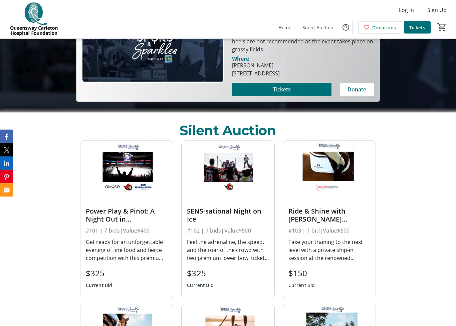
scroll to position [214, 0]
click at [330, 200] on div at bounding box center [329, 198] width 82 height 10
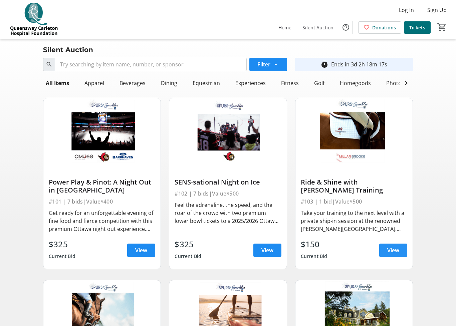
click at [392, 252] on span "View" at bounding box center [393, 250] width 12 height 8
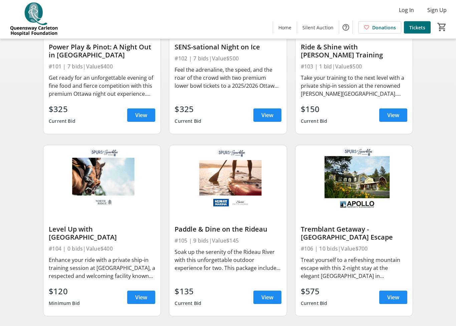
scroll to position [155, 0]
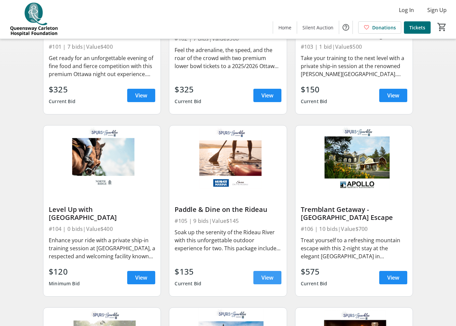
click at [263, 277] on span "View" at bounding box center [267, 278] width 12 height 8
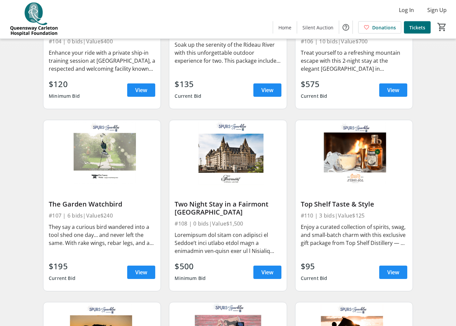
scroll to position [342, 0]
click at [140, 273] on span "View" at bounding box center [141, 272] width 12 height 8
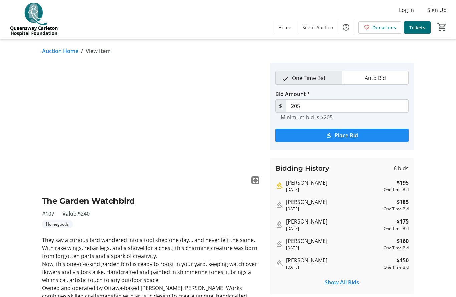
click at [168, 141] on img at bounding box center [152, 125] width 220 height 124
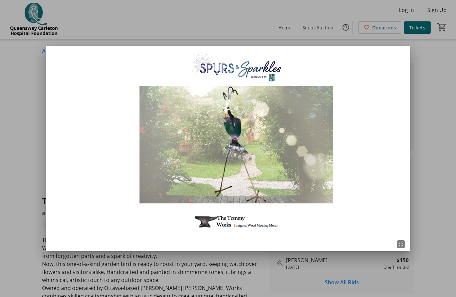
click at [424, 159] on div at bounding box center [228, 148] width 456 height 297
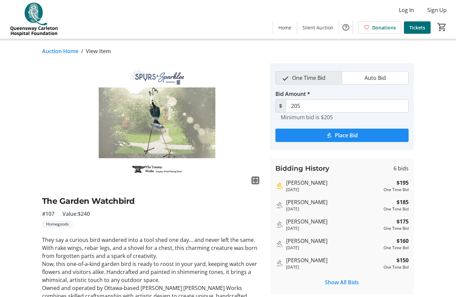
scroll to position [342, 0]
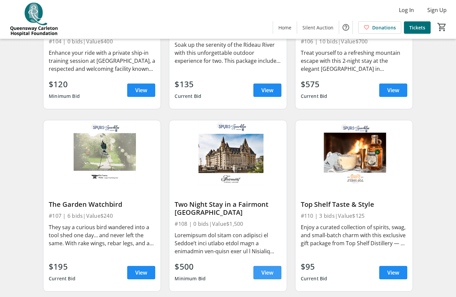
click at [271, 270] on span "View" at bounding box center [267, 272] width 12 height 8
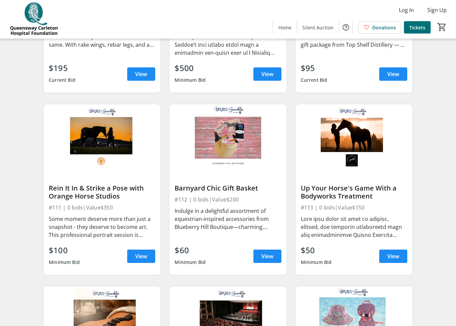
scroll to position [573, 0]
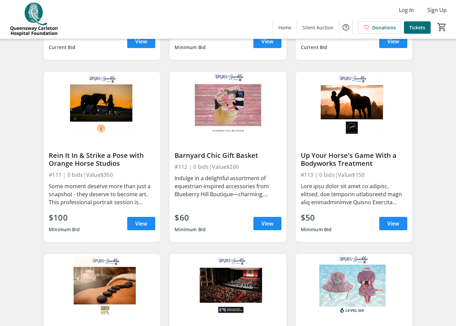
click at [114, 190] on div "Some moment deserve more than just a snapshot - they deserve to become art. Thi…" at bounding box center [102, 194] width 106 height 24
click at [144, 223] on span "View" at bounding box center [141, 224] width 12 height 8
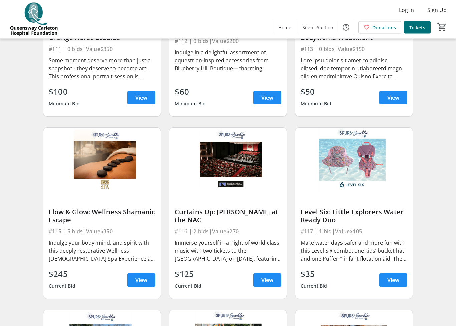
scroll to position [699, 0]
click at [248, 239] on div "Immerse yourself in a night of world-class music with two tickets to the [GEOGR…" at bounding box center [228, 251] width 106 height 24
click at [270, 283] on span "View" at bounding box center [267, 280] width 12 height 8
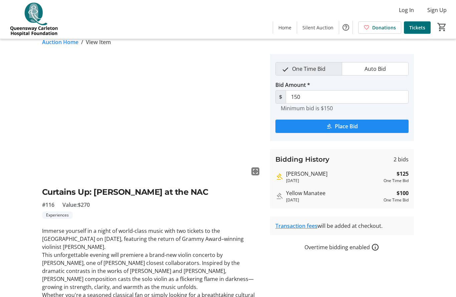
scroll to position [5, 0]
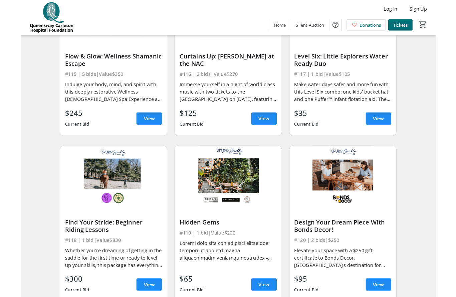
scroll to position [793, 0]
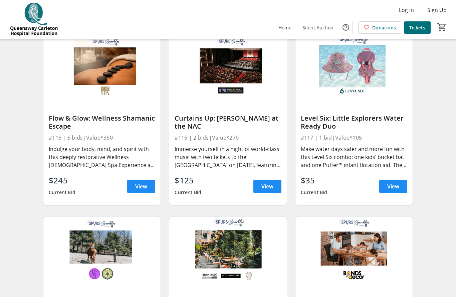
click at [344, 137] on div "#117 | 1 bid | Value $105" at bounding box center [354, 137] width 106 height 9
click at [395, 185] on span "View" at bounding box center [393, 186] width 12 height 8
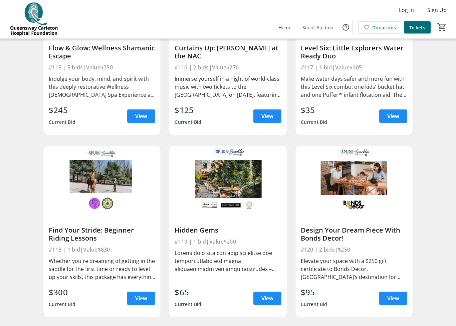
scroll to position [863, 0]
click at [212, 186] on img at bounding box center [227, 179] width 117 height 66
click at [220, 179] on img at bounding box center [227, 179] width 117 height 66
click at [275, 296] on span at bounding box center [267, 298] width 28 height 16
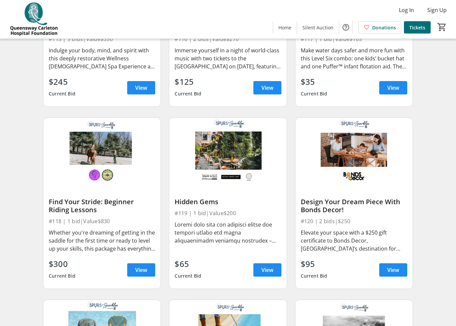
scroll to position [891, 0]
click at [393, 271] on span "View" at bounding box center [393, 270] width 12 height 8
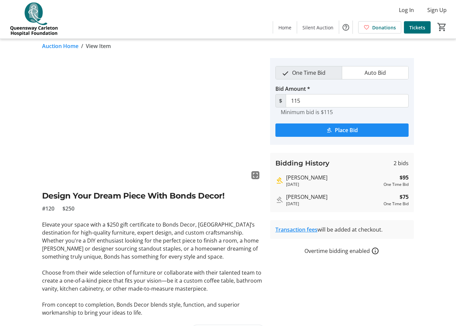
scroll to position [21, 0]
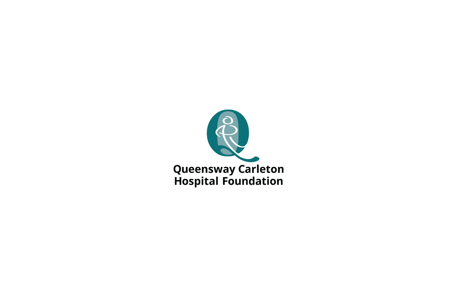
scroll to position [-18, 0]
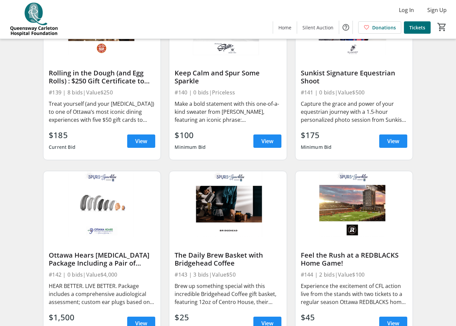
scroll to position [2331, 0]
